Goal: Navigation & Orientation: Find specific page/section

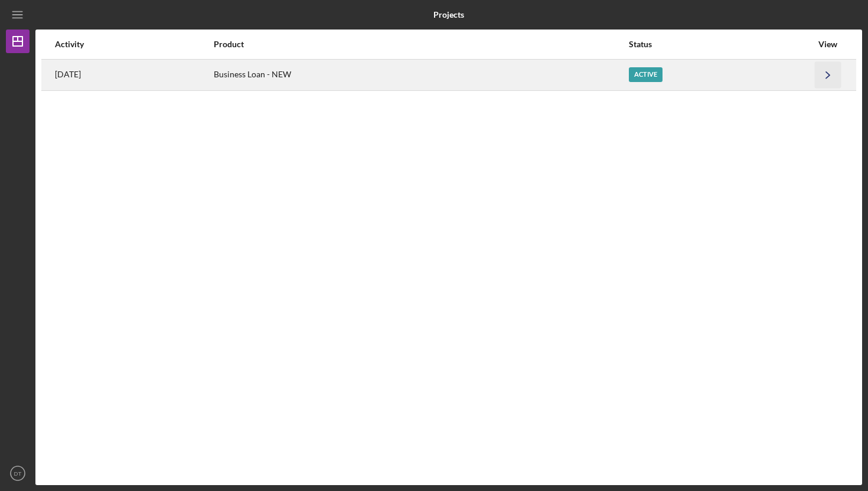
click at [829, 79] on icon "Icon/Navigate" at bounding box center [828, 74] width 27 height 27
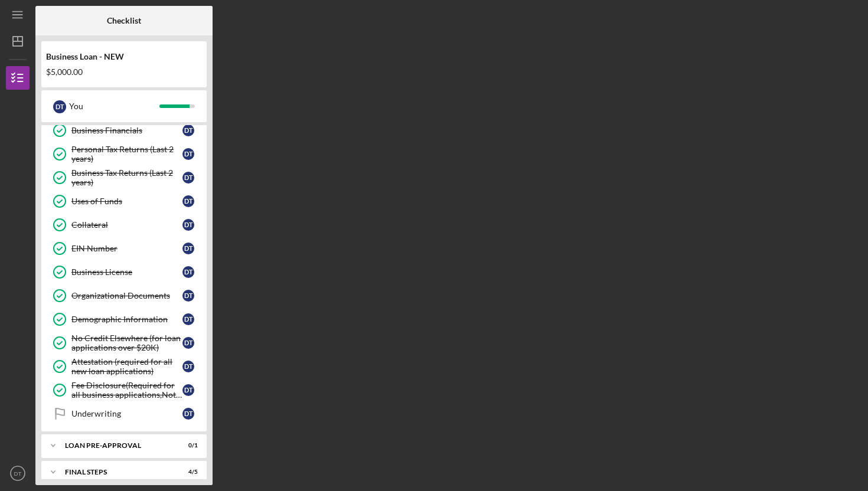
scroll to position [169, 0]
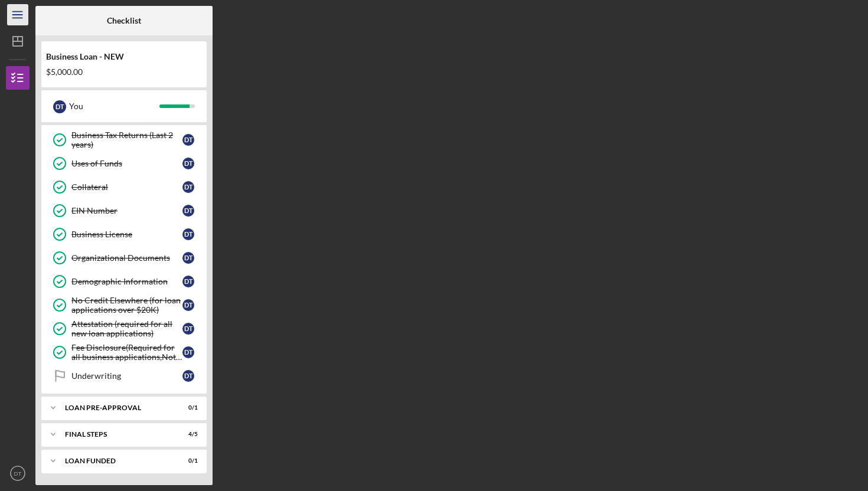
click at [12, 14] on icon "Icon/Menu" at bounding box center [18, 15] width 27 height 27
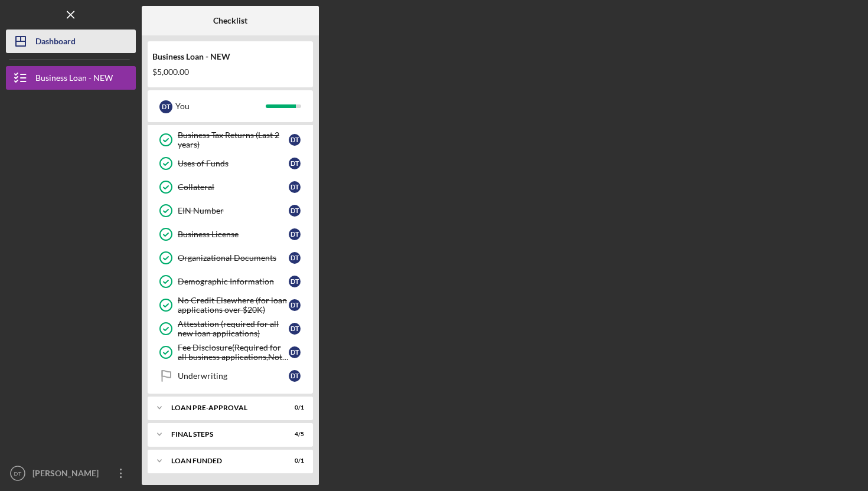
click at [38, 39] on div "Dashboard" at bounding box center [55, 43] width 40 height 27
